Goal: Task Accomplishment & Management: Use online tool/utility

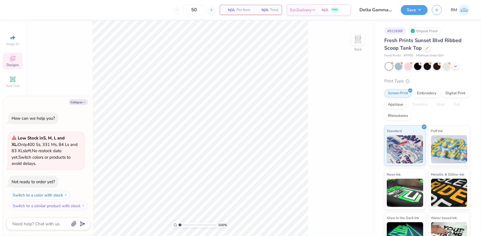
click at [6, 57] on div "Designs" at bounding box center [13, 61] width 20 height 17
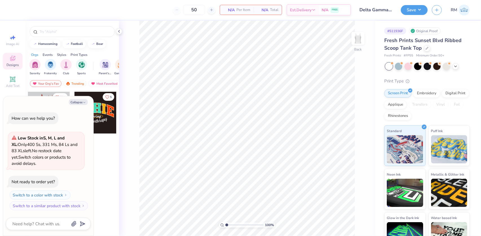
click at [71, 98] on div "Collapse How can we help you? Low Stock in S, M, L and XL : Only 400 Ss, 331 Ms…" at bounding box center [48, 166] width 90 height 140
click at [73, 103] on button "Collapse" at bounding box center [78, 102] width 19 height 6
type textarea "x"
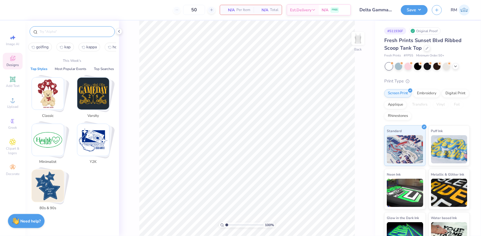
click at [54, 29] on input "text" at bounding box center [75, 32] width 72 height 6
paste input "Vintage White PR Tank"
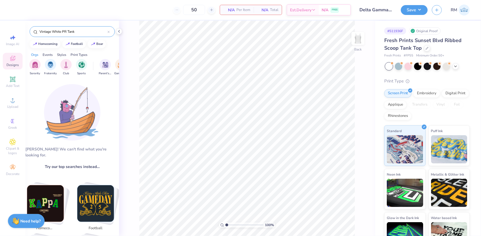
click at [79, 31] on input "Vintage White PR Tank" at bounding box center [73, 32] width 69 height 6
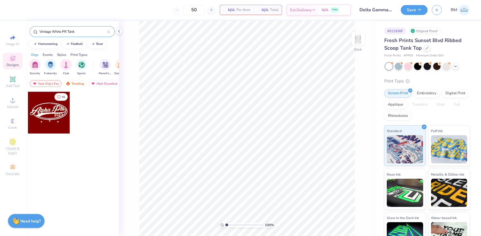
type input "Vintage White PR Tank"
click at [57, 111] on div at bounding box center [49, 113] width 42 height 42
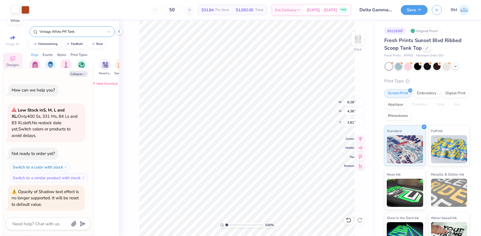
click at [12, 10] on div at bounding box center [15, 9] width 8 height 8
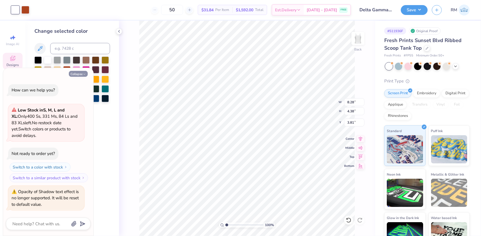
click at [84, 73] on icon "button" at bounding box center [84, 74] width 3 height 3
type textarea "x"
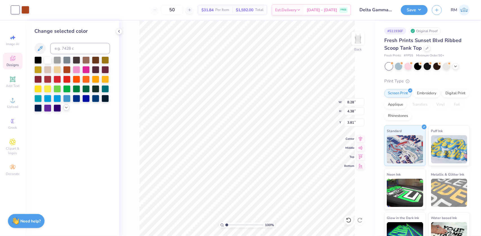
click at [65, 107] on icon at bounding box center [66, 107] width 5 height 5
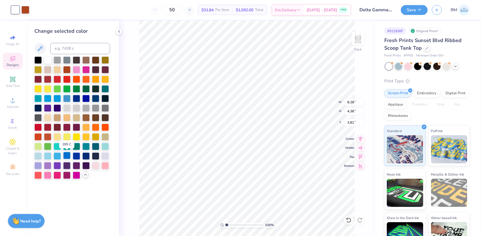
click at [68, 156] on div at bounding box center [66, 155] width 7 height 7
click at [12, 106] on span "Upload" at bounding box center [12, 106] width 11 height 5
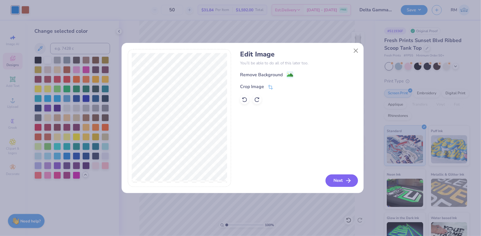
click at [333, 180] on button "Next" at bounding box center [342, 181] width 32 height 12
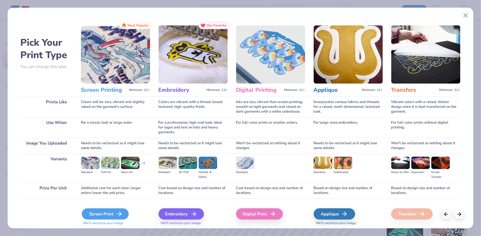
click at [95, 216] on div "Screen Print" at bounding box center [105, 213] width 47 height 11
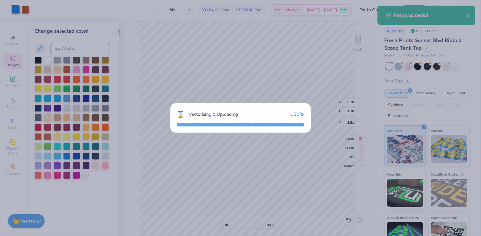
type input "8.95"
type input "8.94"
type input "1.53"
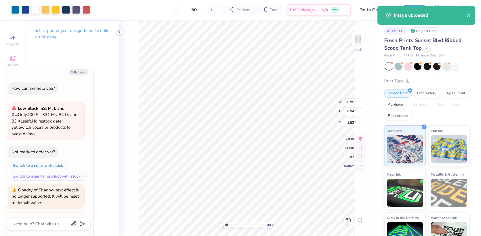
scroll to position [54, 0]
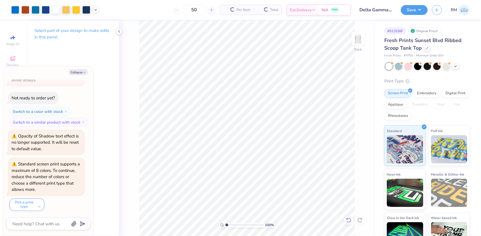
click at [350, 221] on icon at bounding box center [349, 220] width 6 height 6
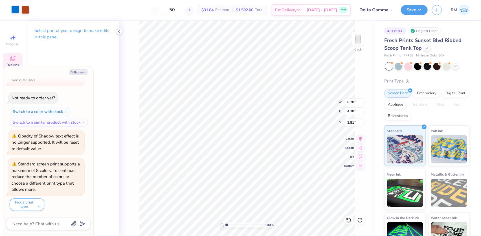
click at [15, 12] on div at bounding box center [15, 9] width 8 height 8
type textarea "x"
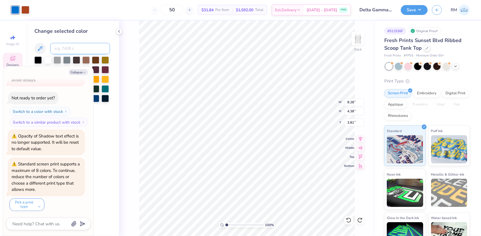
click at [67, 46] on input at bounding box center [80, 48] width 60 height 11
type input "7687"
type textarea "x"
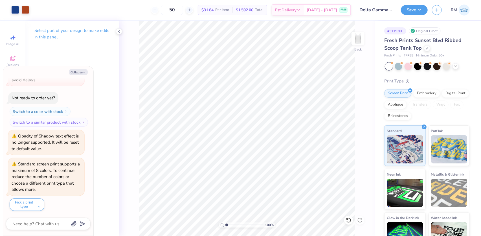
type textarea "x"
click at [25, 9] on div at bounding box center [25, 9] width 8 height 8
type input "1.31372120057427"
type textarea "x"
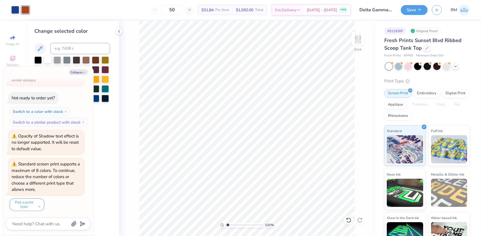
click at [47, 60] on div at bounding box center [47, 59] width 7 height 7
type input "1.31372120057427"
type textarea "x"
type input "1.31372120057427"
type textarea "x"
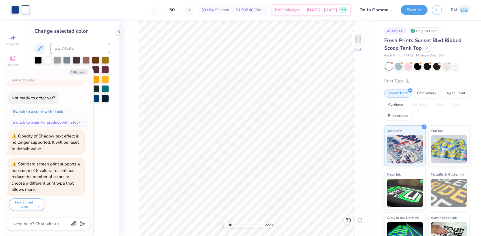
type input "1.72586339283831"
click at [81, 69] on button "Collapse" at bounding box center [78, 72] width 19 height 6
type textarea "x"
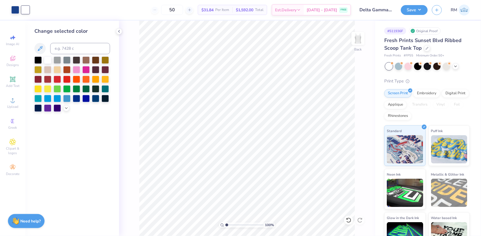
drag, startPoint x: 230, startPoint y: 223, endPoint x: 225, endPoint y: 223, distance: 4.8
type input "1"
click at [226, 223] on input "range" at bounding box center [245, 225] width 38 height 5
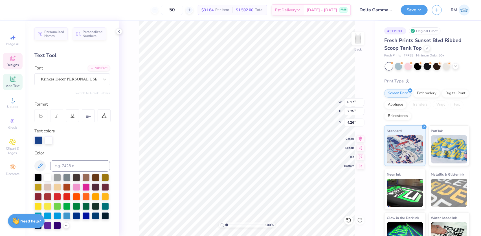
scroll to position [4, 0]
paste textarea "Delta Gamma"
type textarea "Delta Gamma"
type input "1.86"
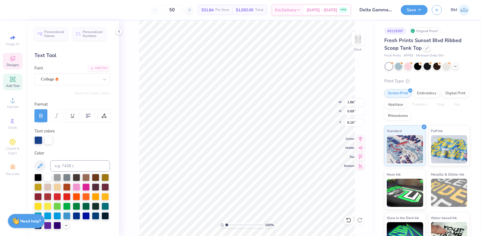
type input "0.69"
type input "6.16"
type textarea "1873"
type input "6.00"
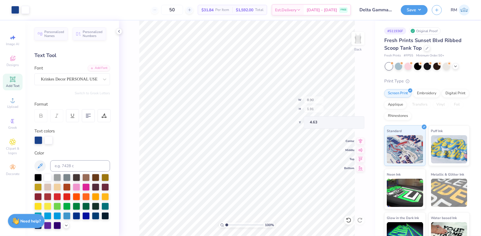
click at [134, 75] on div "100 % Back W 8.90 H 1.91 Y 4.63 Center Middle Top Bottom" at bounding box center [247, 128] width 256 height 215
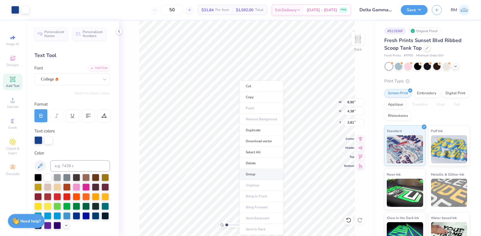
click at [250, 174] on li "Group" at bounding box center [261, 174] width 44 height 11
click at [279, 141] on li "Download vector" at bounding box center [286, 141] width 44 height 11
click at [286, 141] on li "Download vector" at bounding box center [295, 141] width 44 height 11
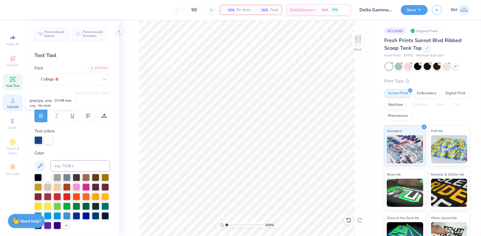
click at [11, 104] on div "Upload" at bounding box center [13, 103] width 20 height 17
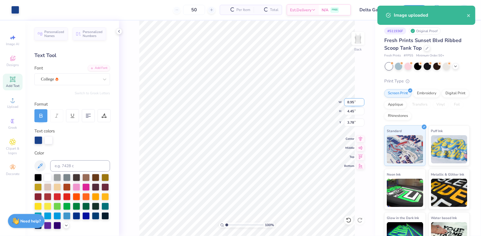
click at [354, 104] on input "8.95" at bounding box center [354, 102] width 20 height 8
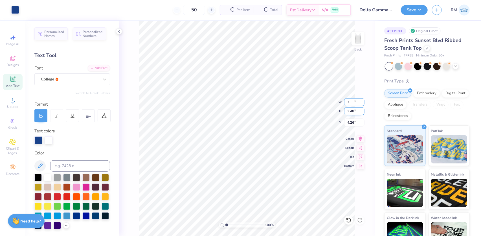
type input "7.00"
type input "3.48"
click at [353, 123] on input "4.26" at bounding box center [354, 123] width 20 height 8
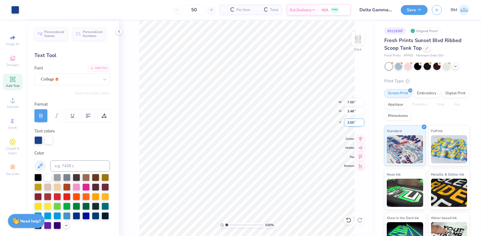
click at [352, 123] on input "3.00" at bounding box center [354, 123] width 20 height 8
type input "1.50"
click at [410, 6] on button "Save" at bounding box center [414, 9] width 27 height 10
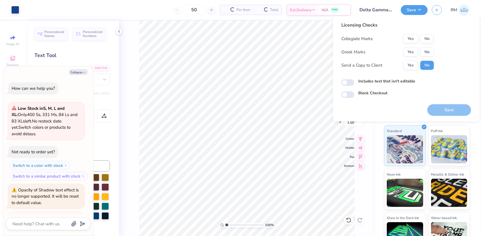
scroll to position [76, 0]
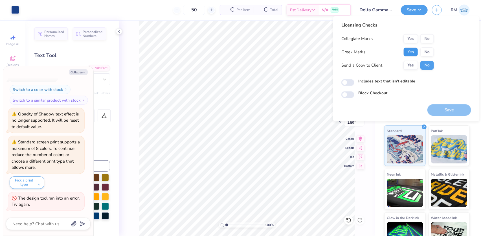
click at [410, 50] on button "Yes" at bounding box center [411, 51] width 15 height 9
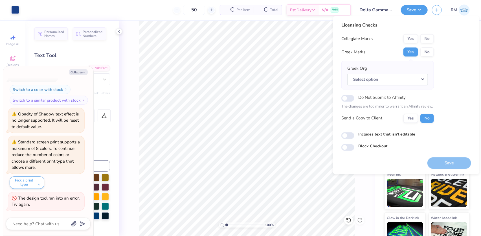
scroll to position [97, 0]
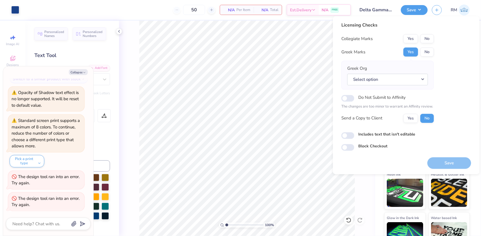
type textarea "x"
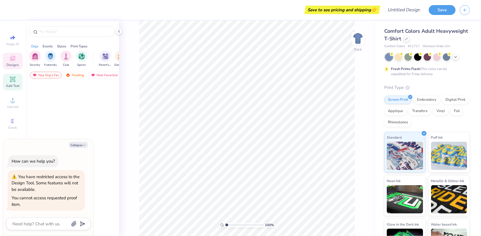
type textarea "x"
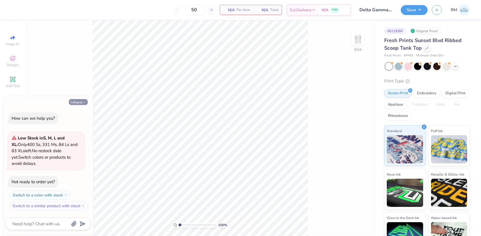
click at [79, 104] on button "Collapse" at bounding box center [78, 102] width 19 height 6
type textarea "x"
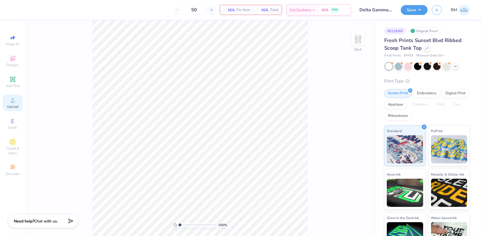
click at [6, 106] on div "Upload" at bounding box center [13, 103] width 20 height 17
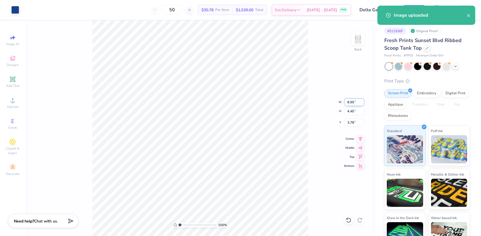
click at [353, 101] on input "8.95" at bounding box center [354, 102] width 20 height 8
type input "7.00"
type input "3.48"
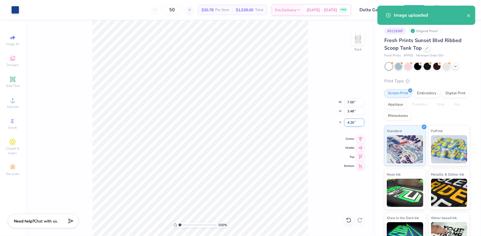
click at [346, 122] on input "4.26" at bounding box center [354, 123] width 20 height 8
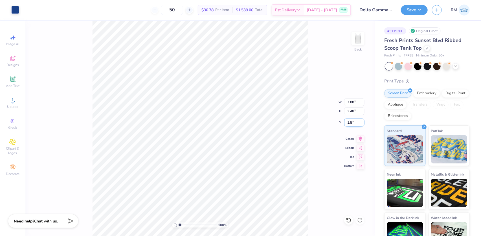
type input "1.50"
click at [365, 137] on icon at bounding box center [361, 138] width 8 height 7
click at [360, 137] on icon at bounding box center [361, 138] width 8 height 7
click at [410, 10] on button "Save" at bounding box center [414, 9] width 27 height 10
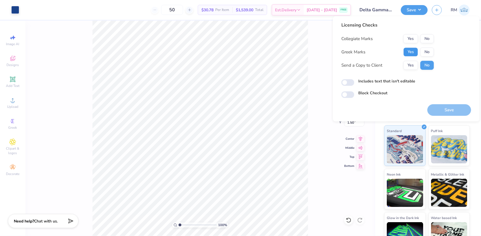
click at [412, 52] on button "Yes" at bounding box center [411, 51] width 15 height 9
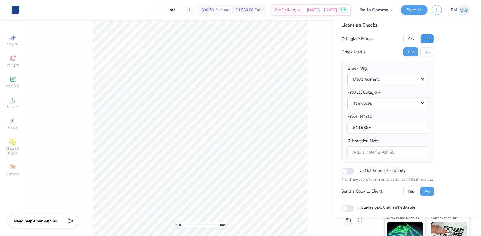
click at [428, 35] on button "No" at bounding box center [428, 38] width 14 height 9
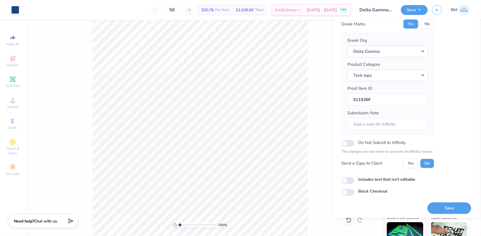
scroll to position [30, 0]
click at [446, 205] on button "Save" at bounding box center [450, 207] width 44 height 12
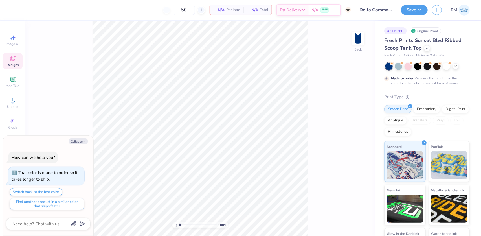
click at [15, 61] on icon at bounding box center [12, 58] width 7 height 7
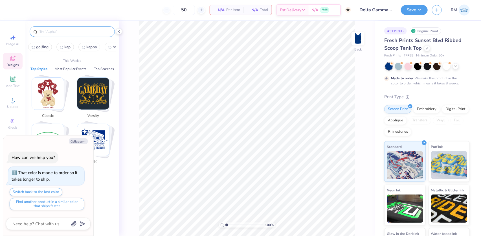
type textarea "x"
click at [59, 34] on input "text" at bounding box center [75, 32] width 72 height 6
paste input "Alpha Phi Football Tournament"
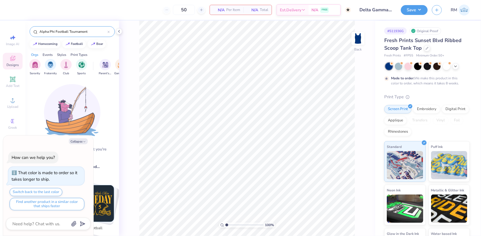
type input "Alpha Phi Football Tournament"
click at [78, 144] on button "Collapse" at bounding box center [78, 141] width 19 height 6
type textarea "x"
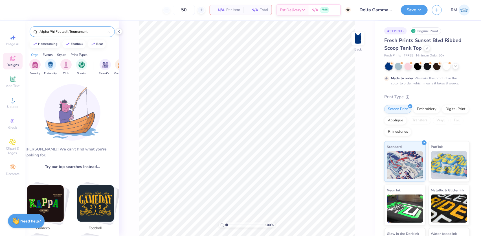
click at [85, 30] on input "Alpha Phi Football Tournament" at bounding box center [73, 32] width 69 height 6
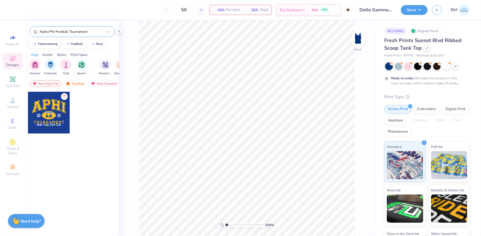
click at [88, 30] on input "Alpha Phi Football Tournament" at bounding box center [73, 32] width 69 height 6
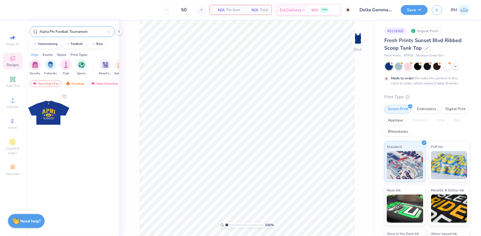
click at [49, 107] on div at bounding box center [49, 113] width 42 height 42
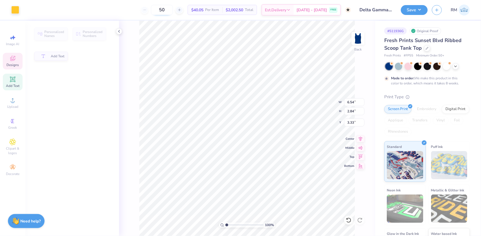
type input "2.84"
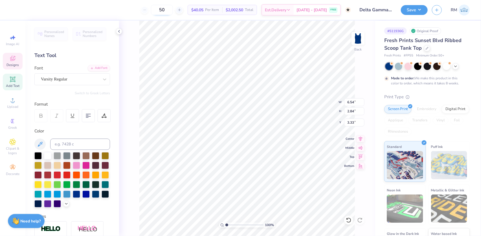
scroll to position [4, 1]
paste textarea "DeeGee"
type textarea "DeeGee"
type textarea "DEEGEE"
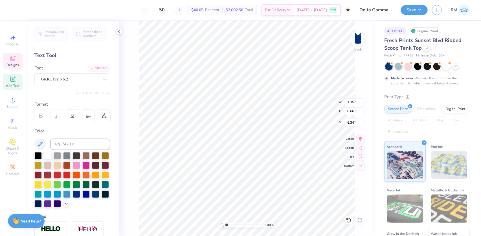
scroll to position [4, 1]
type textarea "q"
type textarea "Q"
type textarea "R"
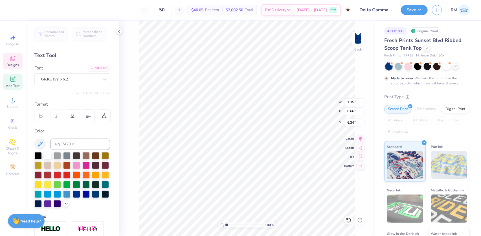
type textarea "T"
type textarea "Y"
type textarea "U"
type textarea "I"
type textarea "O"
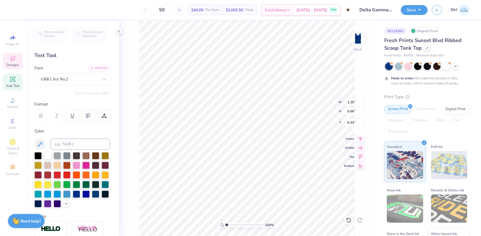
type textarea "P"
type textarea "A"
type textarea "S"
type textarea "DG"
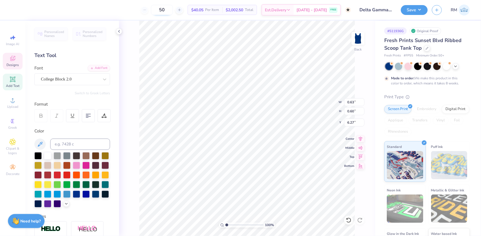
type textarea "2"
type textarea "18"
type textarea "73"
type input "4.89"
type input "0.63"
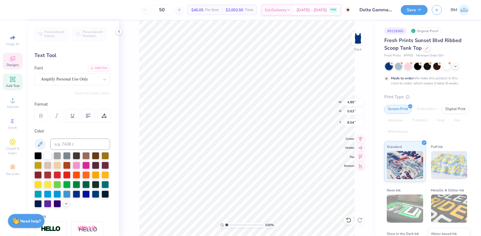
type input "8.79"
paste textarea "Gamma Eta"
type textarea "Gamma Eta"
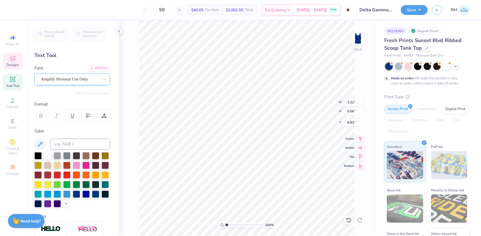
click at [78, 80] on div "Amplify Personal Use Only" at bounding box center [69, 79] width 59 height 9
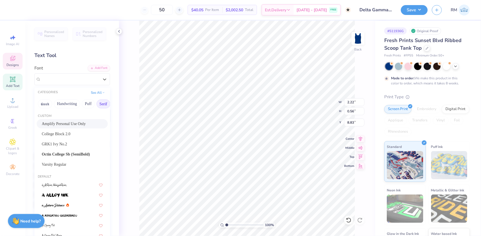
click at [106, 103] on button "Serif" at bounding box center [104, 103] width 14 height 9
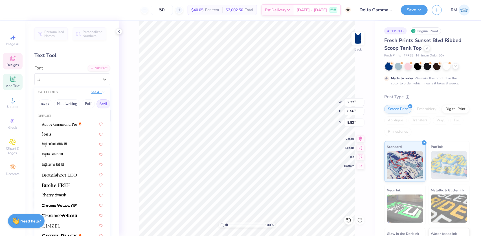
click at [96, 89] on button "See All" at bounding box center [98, 92] width 18 height 6
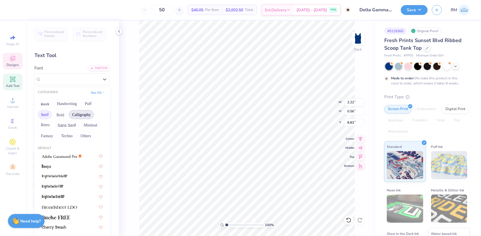
click at [81, 113] on button "Calligraphy" at bounding box center [81, 114] width 25 height 9
click at [61, 173] on span at bounding box center [53, 176] width 22 height 6
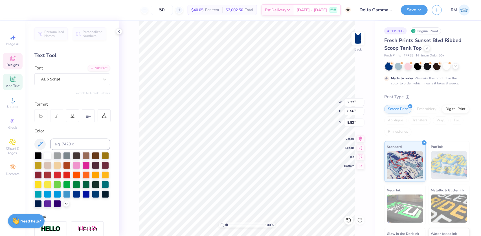
type input "3.22"
type input "0.67"
type input "8.78"
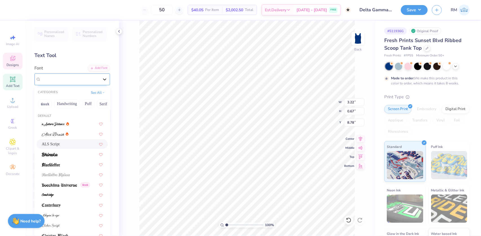
click at [100, 76] on div at bounding box center [105, 79] width 10 height 10
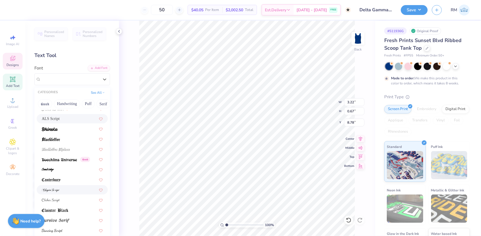
click at [61, 188] on div at bounding box center [72, 190] width 61 height 6
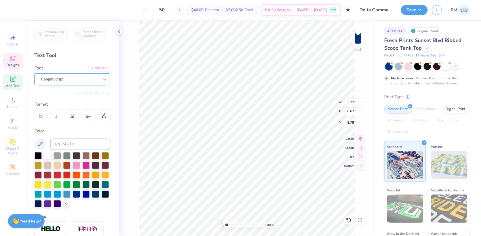
click at [100, 79] on div at bounding box center [105, 79] width 10 height 10
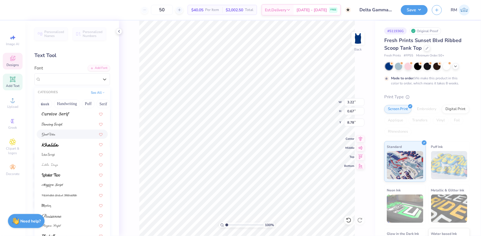
scroll to position [138, 0]
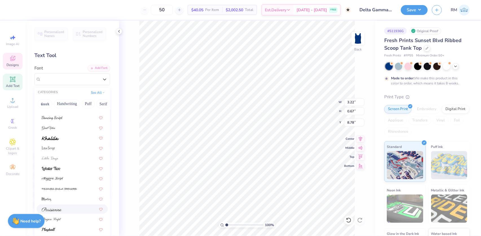
click at [64, 208] on div at bounding box center [72, 209] width 61 height 6
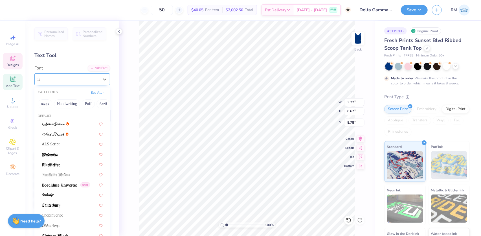
click at [76, 77] on div "Parisienne" at bounding box center [69, 79] width 59 height 9
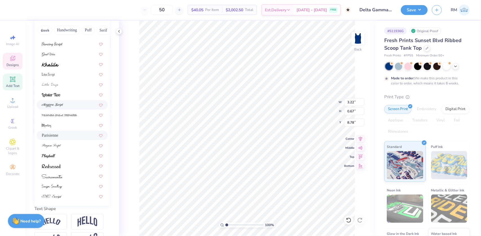
scroll to position [77, 0]
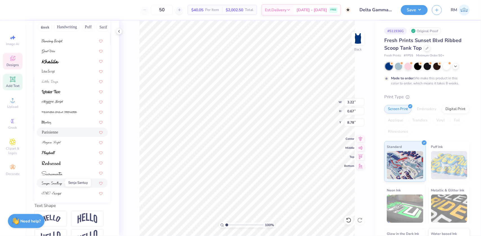
click at [61, 180] on span at bounding box center [52, 183] width 20 height 6
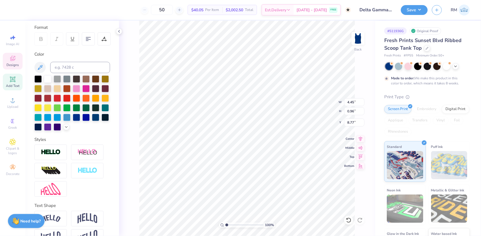
type input "4.45"
type input "0.96"
type input "7.77"
type input "4.65"
type input "1.00"
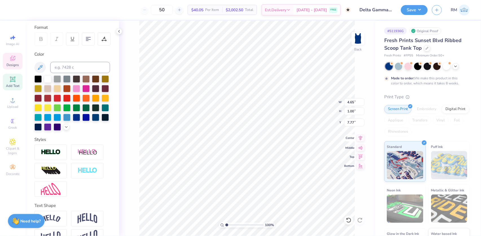
click at [361, 139] on icon at bounding box center [361, 138] width 8 height 7
type input "7.62"
type input "7.65"
type input "2.47"
type input "3.73"
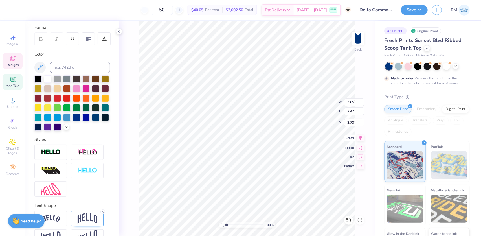
click at [361, 139] on icon at bounding box center [361, 138] width 8 height 7
type input "7.32"
click at [257, 173] on li "Group" at bounding box center [268, 174] width 44 height 11
click at [351, 100] on input "7.65" at bounding box center [354, 102] width 20 height 8
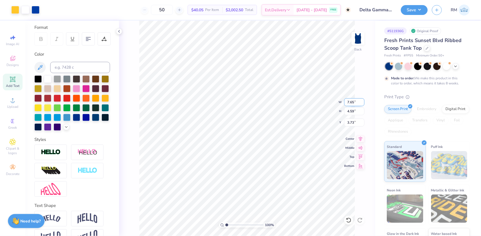
click at [351, 100] on input "7.65" at bounding box center [354, 102] width 20 height 8
type input "7.00"
type input "4.20"
click at [352, 122] on input "3.93" at bounding box center [354, 123] width 20 height 8
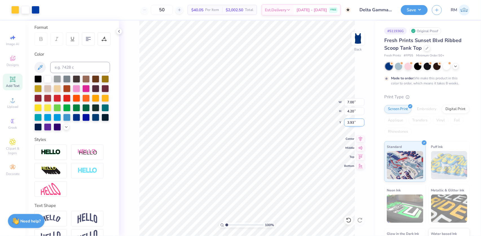
click at [352, 122] on input "3.93" at bounding box center [354, 123] width 20 height 8
type input "1.50"
click at [346, 218] on div "100 % Back" at bounding box center [247, 128] width 256 height 215
click at [284, 137] on li "Download vector" at bounding box center [291, 141] width 44 height 11
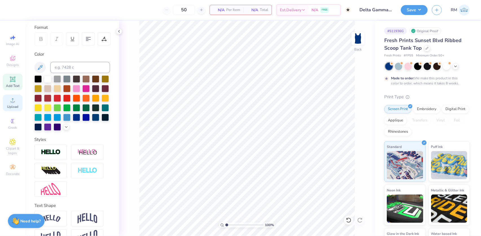
click at [12, 102] on circle at bounding box center [12, 102] width 3 height 3
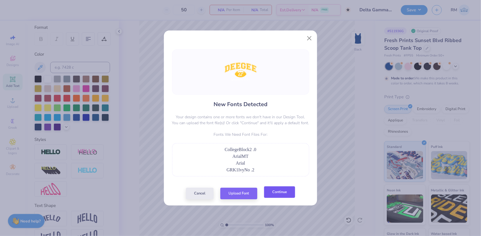
click at [276, 194] on button "Continue" at bounding box center [279, 192] width 31 height 12
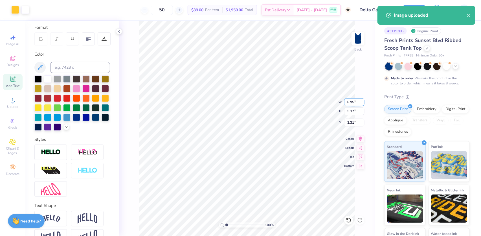
click at [351, 103] on input "8.95" at bounding box center [354, 102] width 20 height 8
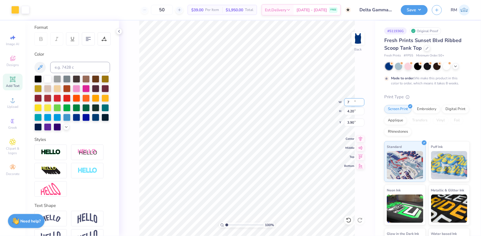
type input "7.00"
type input "4.20"
click at [351, 124] on input "3.90" at bounding box center [354, 123] width 20 height 8
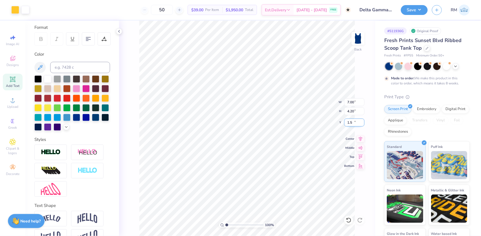
type input "1.50"
click at [348, 101] on input "7.00" at bounding box center [354, 102] width 20 height 8
type input "5.00"
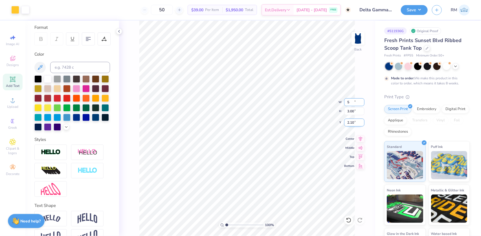
type input "3.00"
click at [354, 121] on input "2.10" at bounding box center [354, 123] width 20 height 8
type input "1.50"
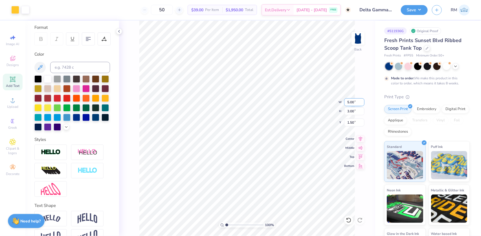
click at [350, 99] on input "5.00" at bounding box center [354, 102] width 20 height 8
type input "7.00"
type input "4.20"
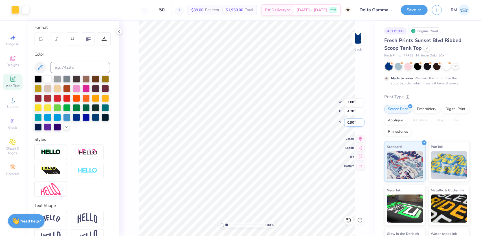
click at [353, 123] on input "0.90" at bounding box center [354, 123] width 20 height 8
type input "1.50"
click at [415, 8] on button "Save" at bounding box center [414, 9] width 27 height 10
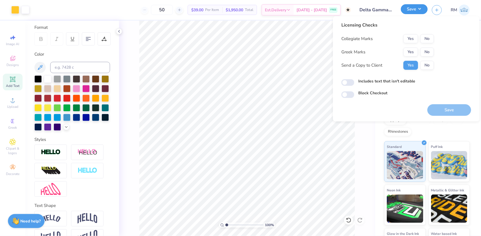
click at [424, 12] on button "Save" at bounding box center [414, 9] width 27 height 10
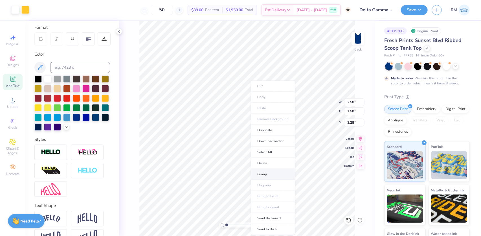
click at [262, 172] on li "Group" at bounding box center [273, 174] width 44 height 11
click at [264, 96] on li "Copy" at bounding box center [273, 97] width 44 height 11
click at [352, 221] on div at bounding box center [348, 220] width 9 height 9
click at [352, 221] on icon at bounding box center [349, 220] width 6 height 6
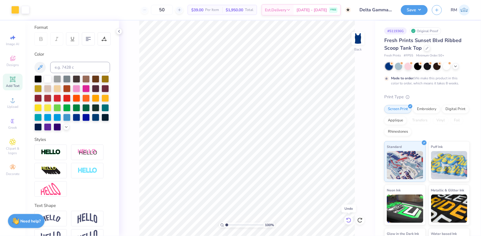
click at [351, 221] on icon at bounding box center [348, 220] width 5 height 5
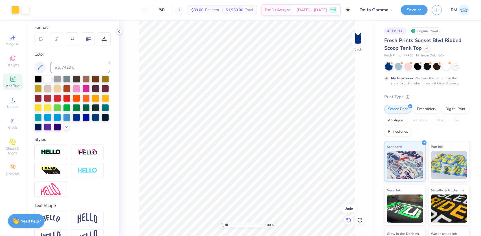
click at [351, 221] on icon at bounding box center [348, 220] width 5 height 5
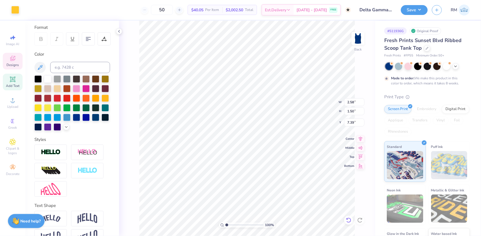
type input "7.39"
click at [350, 221] on icon at bounding box center [349, 220] width 6 height 6
type input "1.50"
type input "4.25"
type input "0.92"
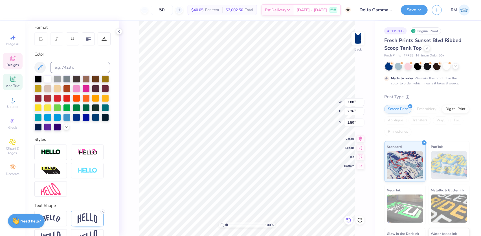
type input "4.78"
type input "7.00"
type input "2.99"
type input "1.50"
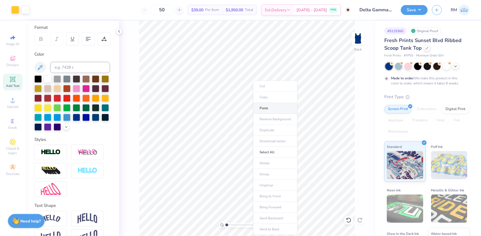
click at [265, 109] on li "Paste" at bounding box center [275, 108] width 44 height 11
click at [363, 135] on icon at bounding box center [361, 138] width 8 height 7
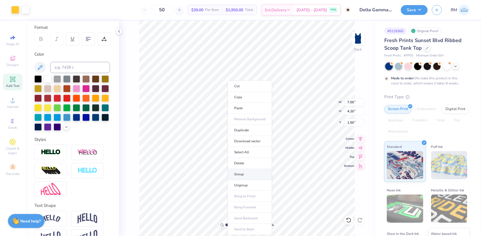
click at [240, 171] on li "Group" at bounding box center [250, 174] width 44 height 11
type input "4.25"
type input "0.92"
type input "4.78"
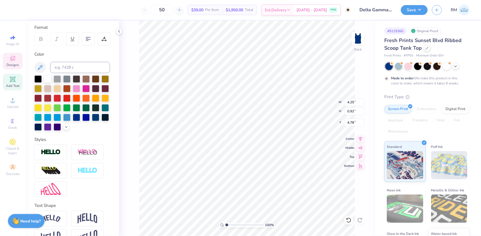
type textarea "Gamma Eta"
click at [226, 175] on li "Group" at bounding box center [238, 174] width 44 height 11
click at [409, 10] on button "Save" at bounding box center [414, 9] width 27 height 10
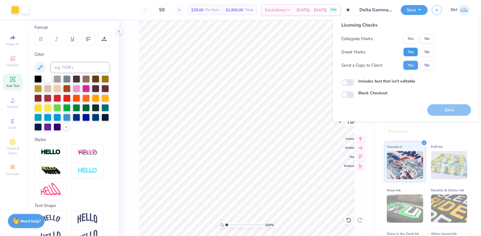
click at [416, 53] on button "Yes" at bounding box center [411, 51] width 15 height 9
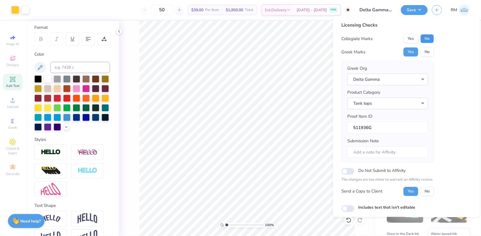
click at [432, 38] on button "No" at bounding box center [428, 38] width 14 height 9
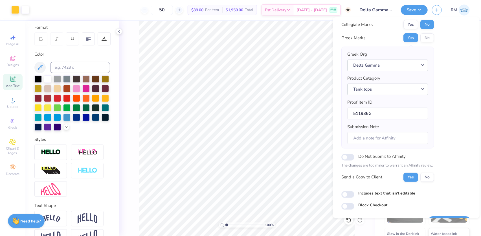
scroll to position [30, 0]
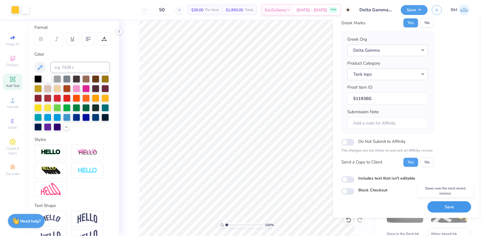
click at [451, 207] on button "Save" at bounding box center [450, 207] width 44 height 12
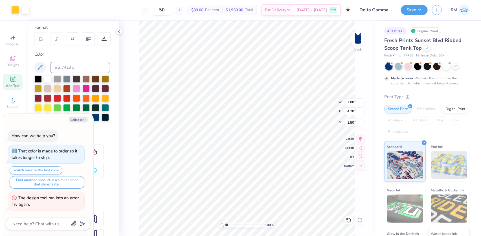
type textarea "x"
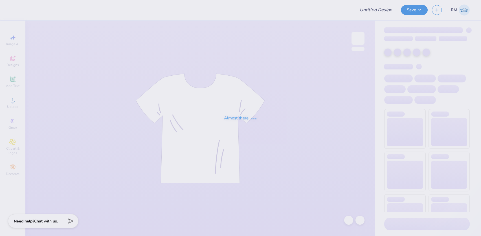
type input "Kappa Psi Pledge Class Shirt 2025"
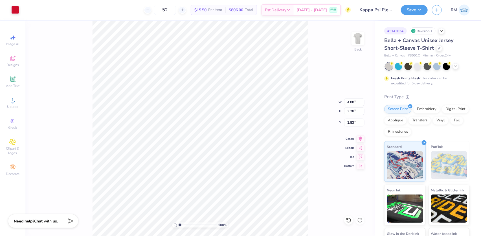
type input "3.00"
click at [349, 218] on icon at bounding box center [348, 220] width 5 height 5
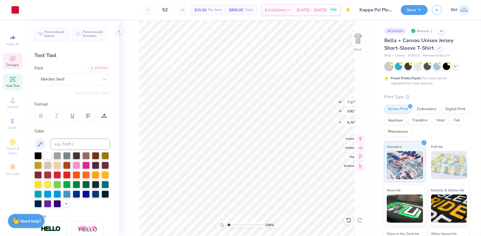
scroll to position [4, 1]
click at [12, 100] on icon at bounding box center [12, 100] width 7 height 7
click at [14, 73] on div "Image AI Designs Add Text Upload Greek Clipart & logos Decorate" at bounding box center [13, 105] width 20 height 147
click at [14, 79] on icon at bounding box center [12, 79] width 4 height 4
type input "1.57581542592085"
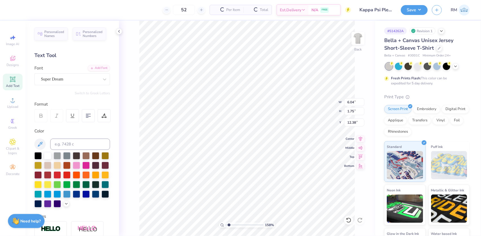
type input "3.39"
type input "1.57581542592085"
type textarea "K"
type input "1.57581542592085"
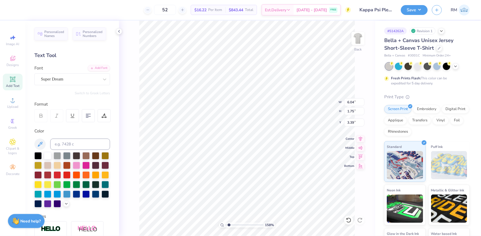
type textarea "Ka"
type input "1.57581542592085"
type textarea "Kap"
type input "1.57581542592085"
type textarea "Kapp"
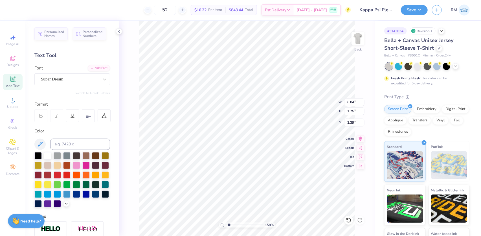
type input "1.57581542592085"
type textarea "Kappa"
type input "1.57581542592085"
type textarea "Kappa"
type input "1.57581542592085"
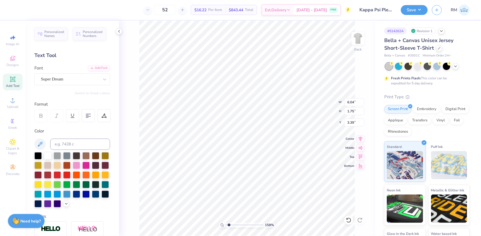
type textarea "Kappa P"
type input "1.57581542592085"
type textarea "Kappa Ps"
type input "1.57581542592085"
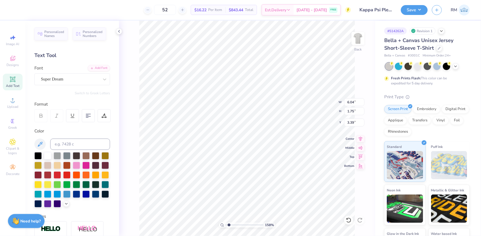
type textarea "Kappa Psi"
click at [95, 68] on div "Add Font" at bounding box center [99, 67] width 22 height 6
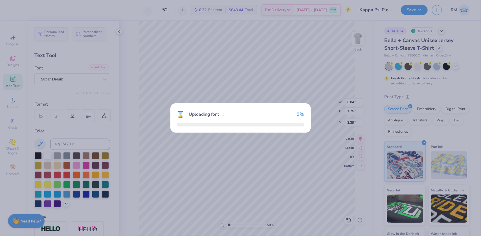
type input "1.57581542592085"
type input "10.81"
type input "2.31"
type input "3.11"
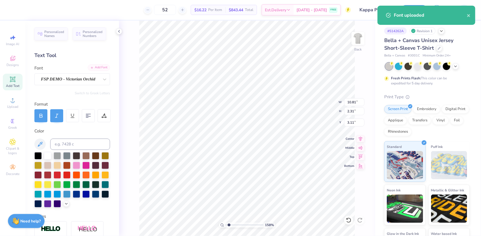
type input "1.57581542592085"
type input "11.86"
type input "2.37"
type input "3.08"
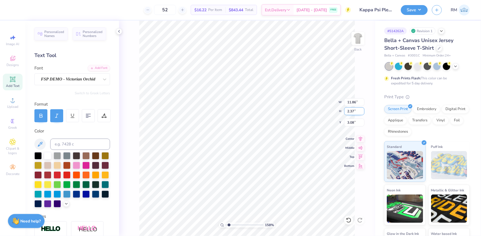
type input "1.57581542592085"
type input "3.50"
click at [350, 105] on input "11.86" at bounding box center [354, 102] width 20 height 8
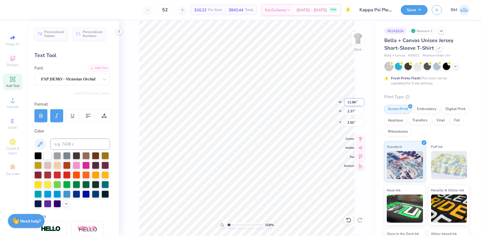
type input "1"
type input "9"
type input "1.57581542592085"
type input "9.00"
type input "1.80"
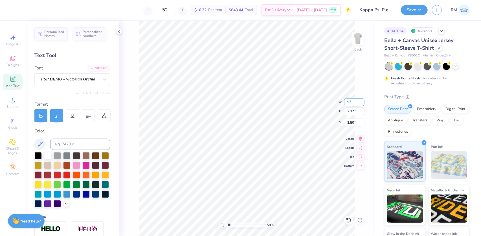
type input "3.79"
type input "1.57581542592085"
type input "4.66"
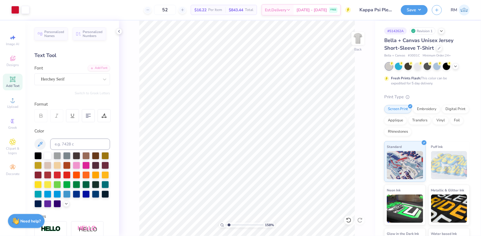
type input "1.57581542592085"
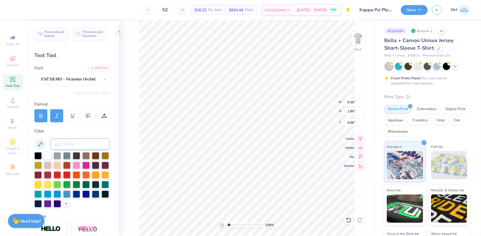
click at [78, 141] on input at bounding box center [80, 144] width 60 height 11
type input "186"
type input "1.57581542592085"
click at [350, 100] on input "9.00" at bounding box center [354, 102] width 20 height 8
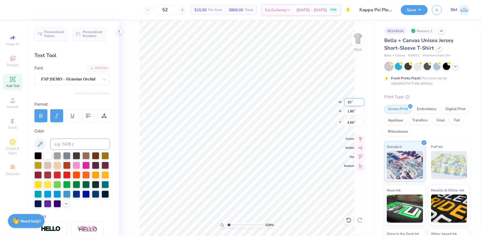
type input "10"
type input "1.57581542592085"
type input "10.00"
type input "2.00"
type input "4.56"
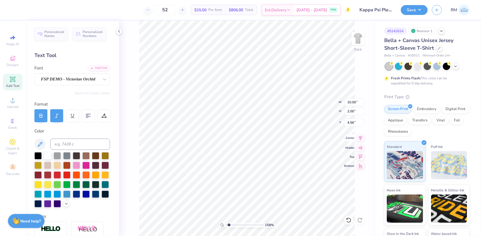
click at [361, 139] on icon at bounding box center [361, 138] width 8 height 7
type input "1.57581542592085"
type input "4.38"
click at [359, 136] on icon at bounding box center [361, 138] width 8 height 7
click at [358, 138] on icon at bounding box center [361, 138] width 8 height 7
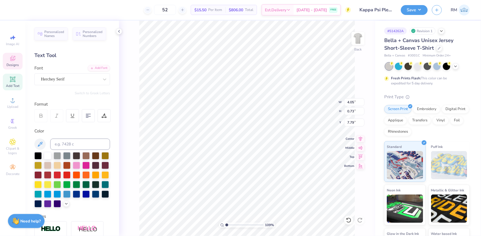
type input "1"
click at [226, 225] on input "range" at bounding box center [245, 225] width 38 height 5
click at [279, 171] on li "Group" at bounding box center [290, 174] width 44 height 11
click at [410, 9] on button "Save" at bounding box center [414, 9] width 27 height 10
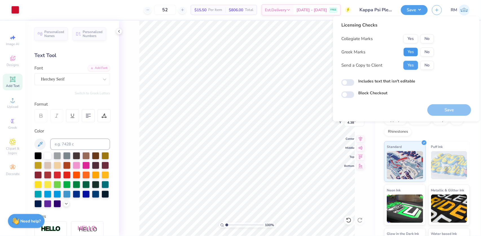
click at [413, 51] on button "Yes" at bounding box center [411, 51] width 15 height 9
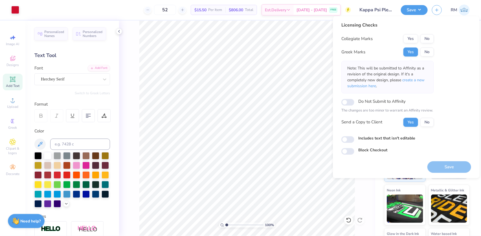
click at [435, 37] on div "Licensing Checks Collegiate Marks Yes No Greek Marks Yes No Note: This will be …" at bounding box center [407, 88] width 130 height 133
click at [432, 37] on button "No" at bounding box center [428, 38] width 14 height 9
click at [423, 82] on span "create a new submission here" at bounding box center [386, 82] width 77 height 11
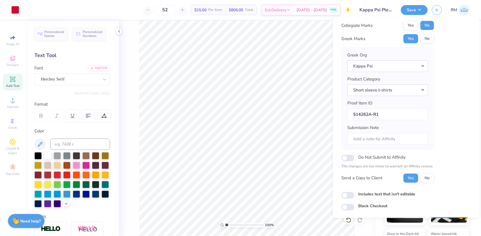
scroll to position [30, 0]
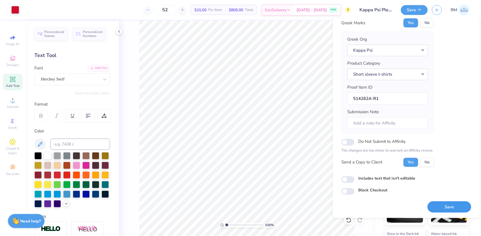
click at [439, 201] on button "Save" at bounding box center [450, 207] width 44 height 12
